Goal: Check status

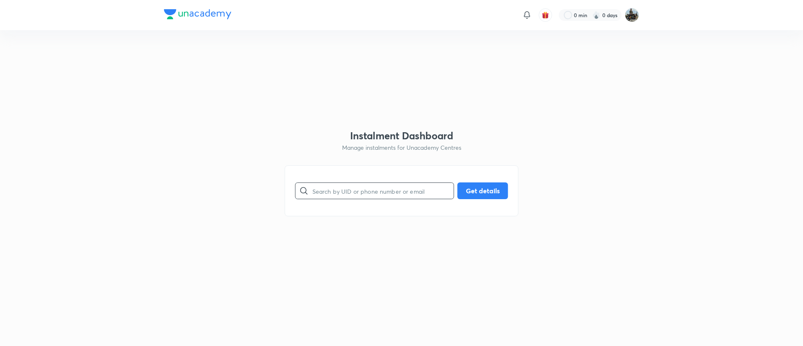
paste input "YJKOQRW65U"
click at [400, 194] on input "YJKOQRW65U" at bounding box center [382, 190] width 141 height 21
type input "YJKOQRW65U"
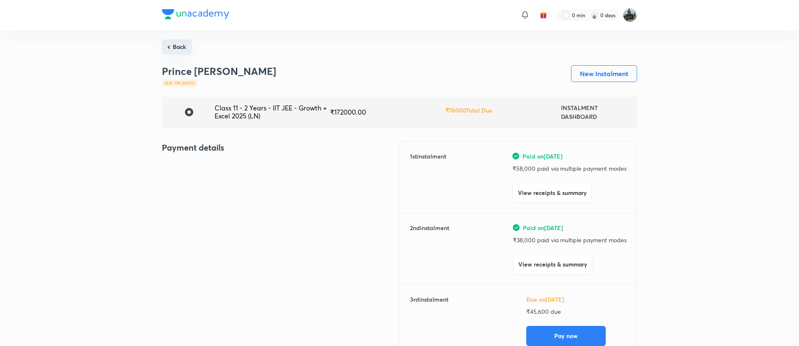
click at [186, 45] on button "Back" at bounding box center [177, 46] width 30 height 15
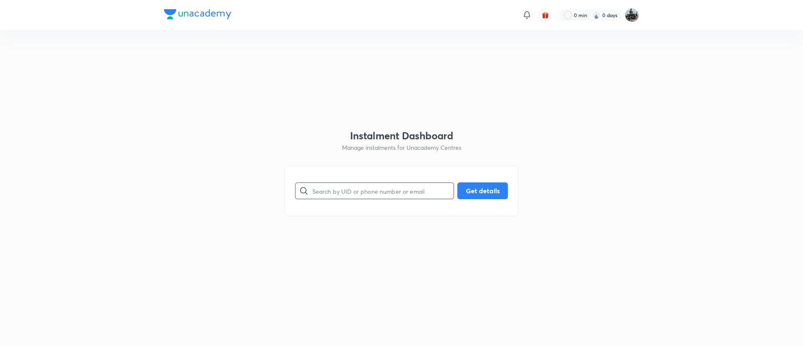
paste input "SBJ8RWPV0J"
click at [334, 190] on input "SBJ8RWPV0J" at bounding box center [382, 190] width 141 height 21
type input "SBJ8RWPV0J"
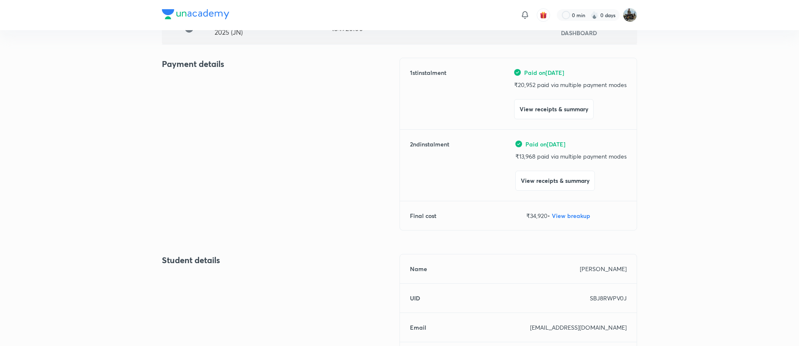
scroll to position [84, 0]
